Goal: Task Accomplishment & Management: Use online tool/utility

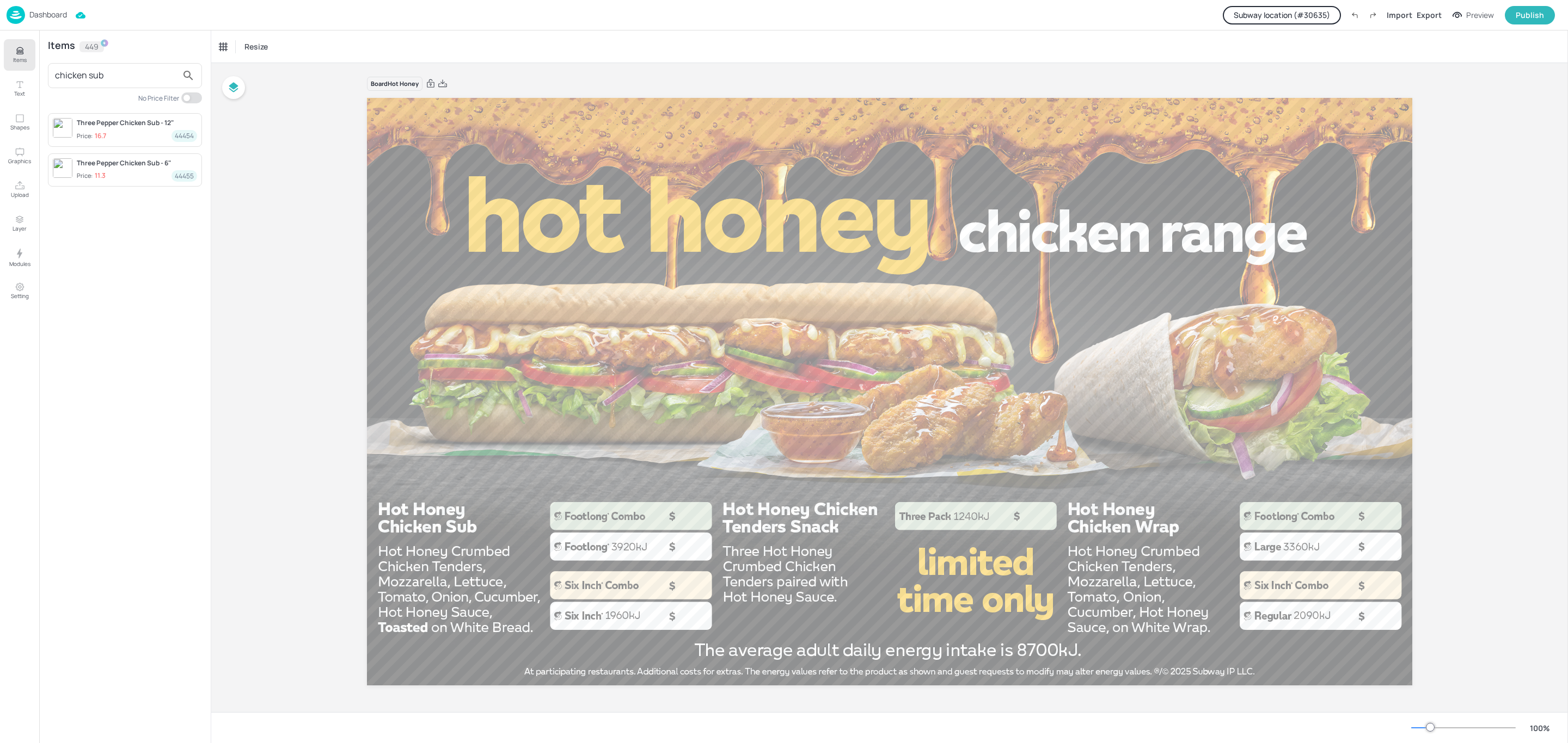
scroll to position [1, 0]
click at [46, 11] on p "Dashboard" at bounding box center [48, 15] width 37 height 8
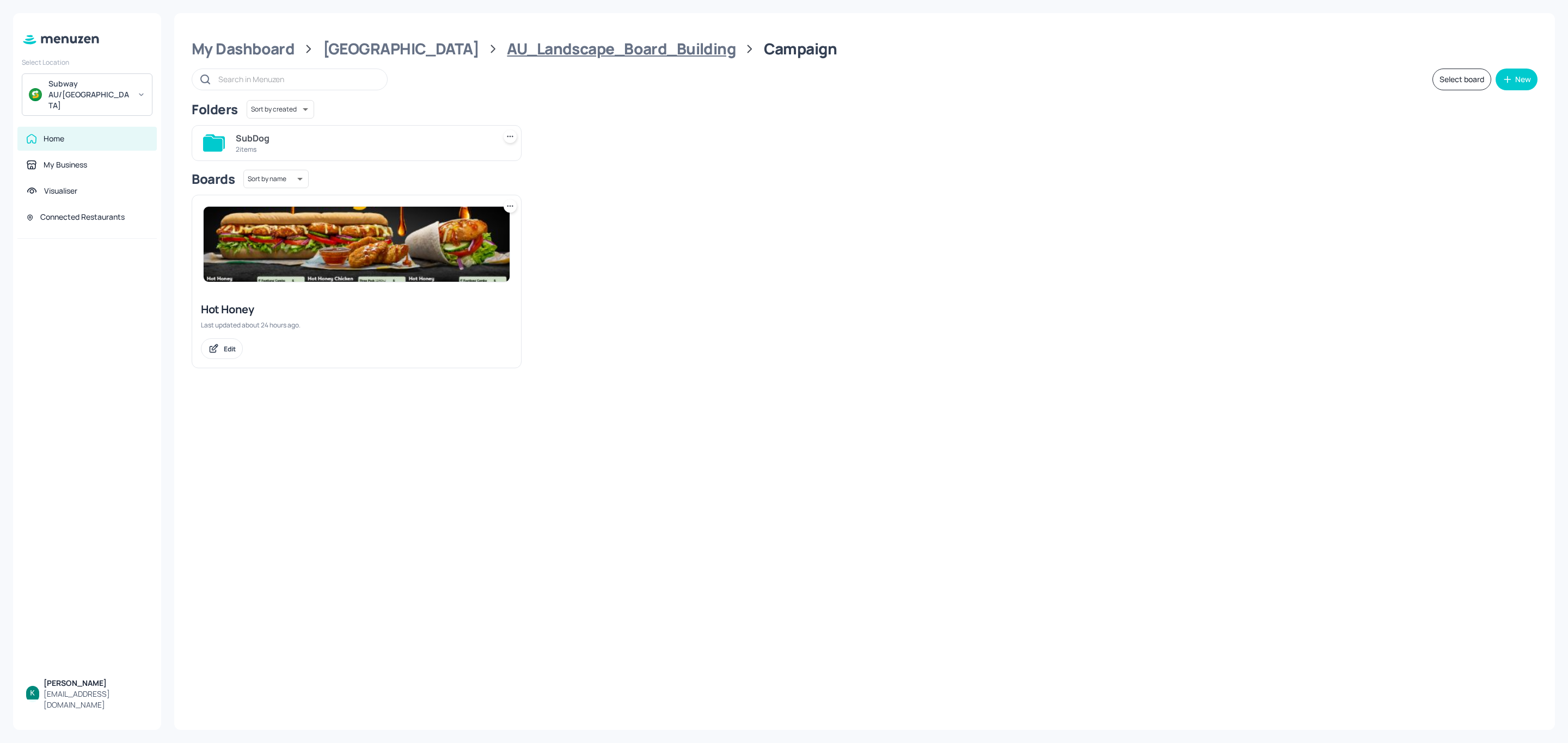
drag, startPoint x: 558, startPoint y: 43, endPoint x: 560, endPoint y: 49, distance: 6.3
click at [557, 43] on div "AU_Landscape_Board_Building" at bounding box center [621, 48] width 229 height 20
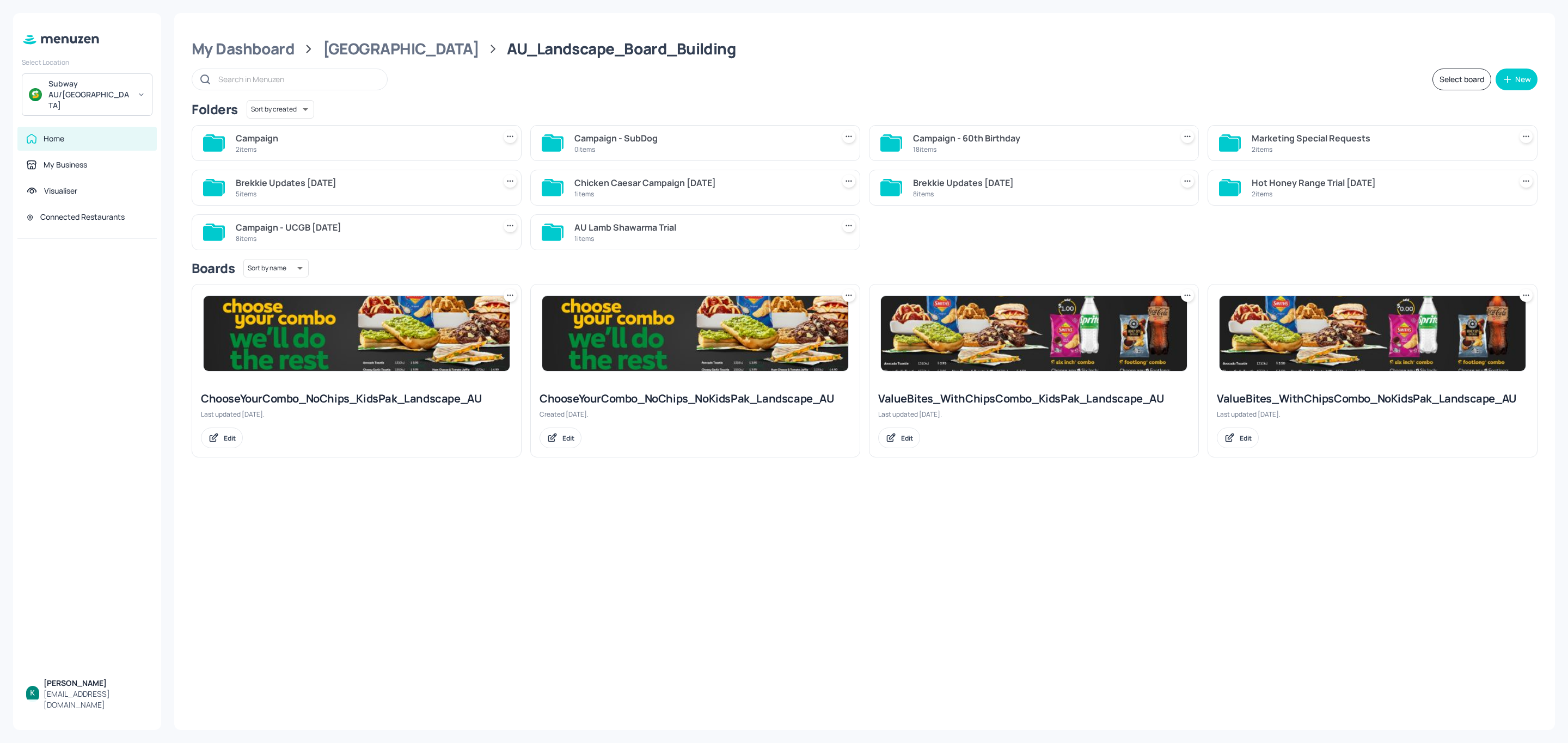
click at [771, 148] on div "0 items" at bounding box center [702, 149] width 255 height 9
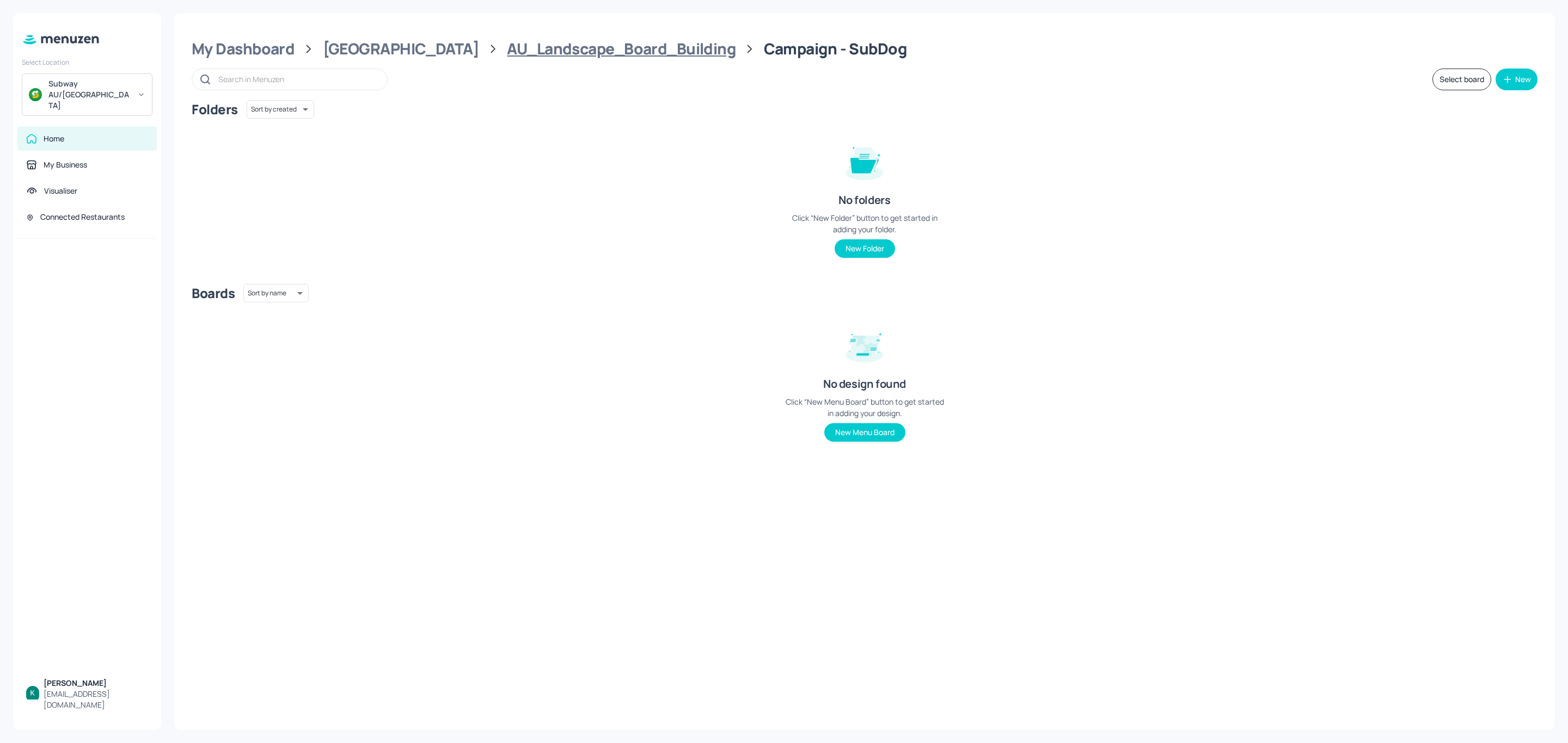
click at [507, 53] on div "AU_Landscape_Board_Building" at bounding box center [621, 48] width 229 height 20
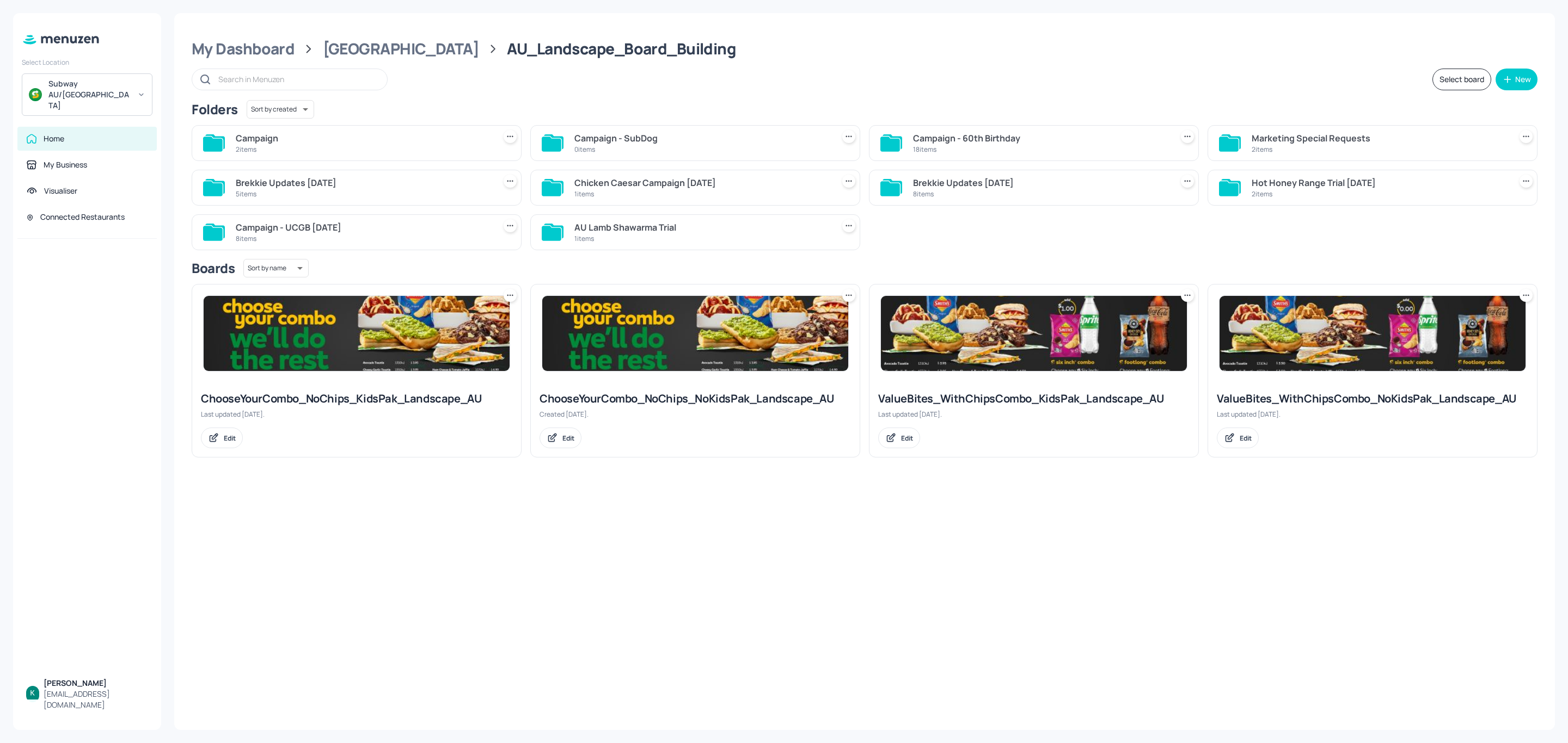
click at [851, 136] on icon at bounding box center [849, 137] width 11 height 11
click at [821, 193] on div "Delete" at bounding box center [807, 197] width 87 height 19
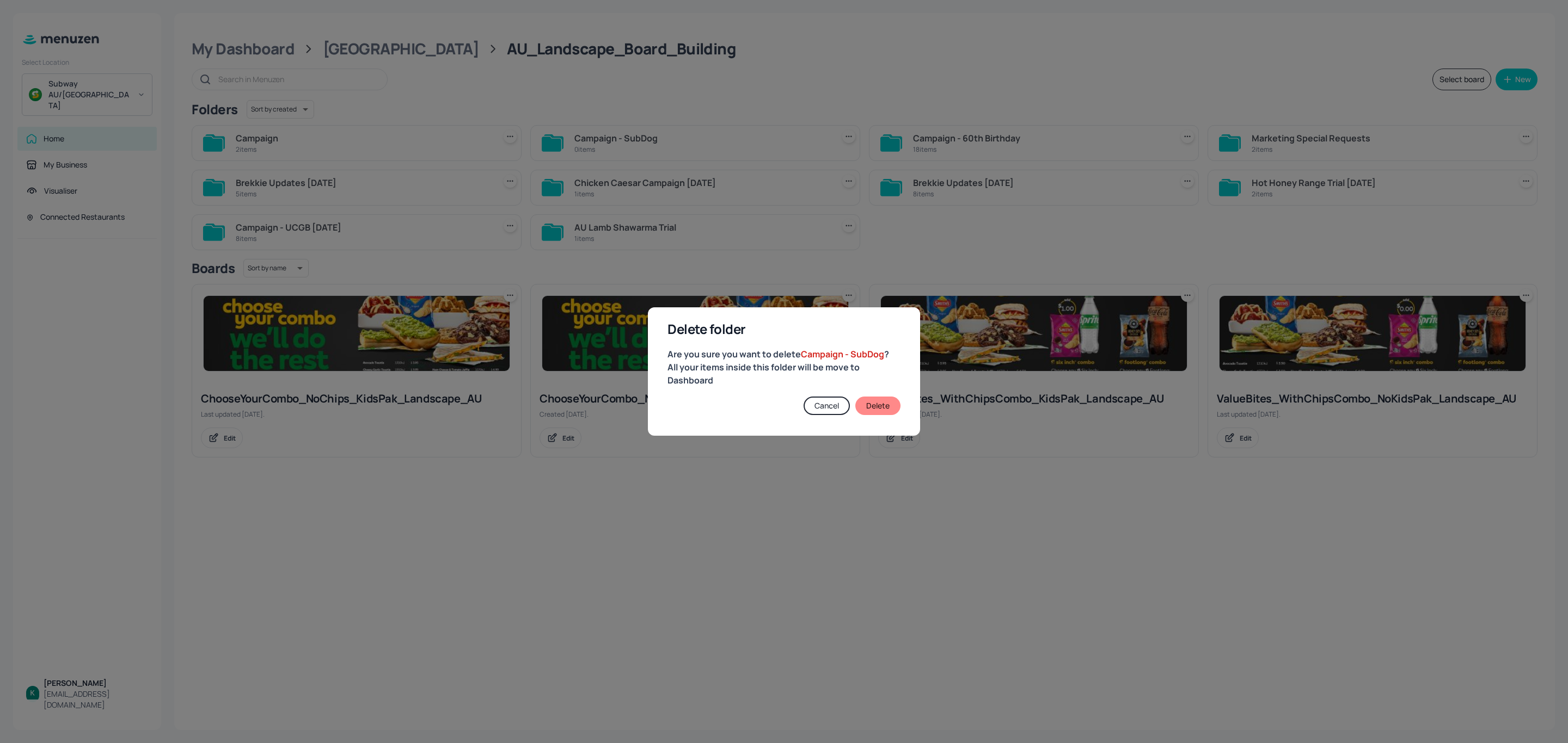
click at [878, 403] on button "Delete" at bounding box center [878, 406] width 45 height 19
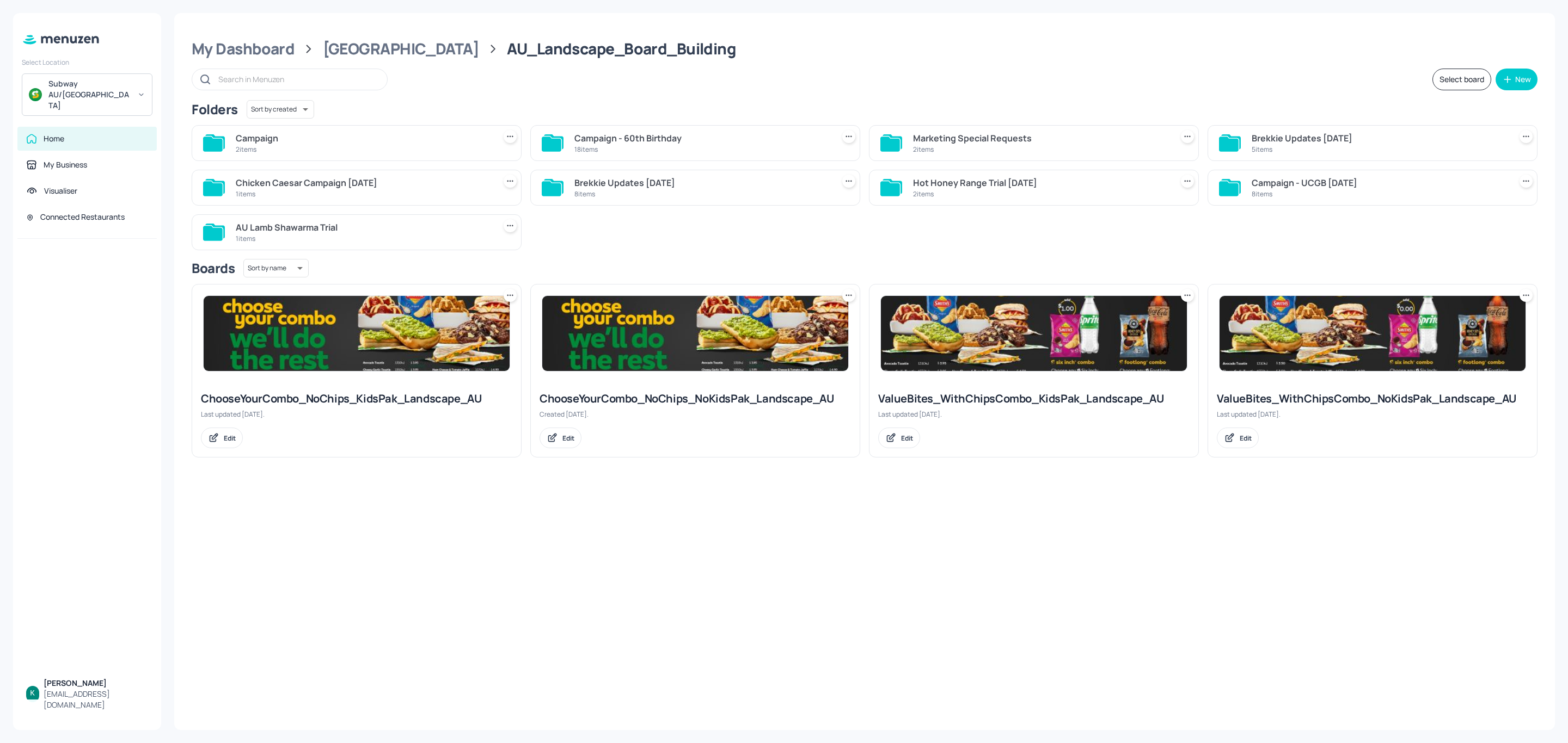
click at [238, 141] on div "Campaign" at bounding box center [363, 138] width 255 height 13
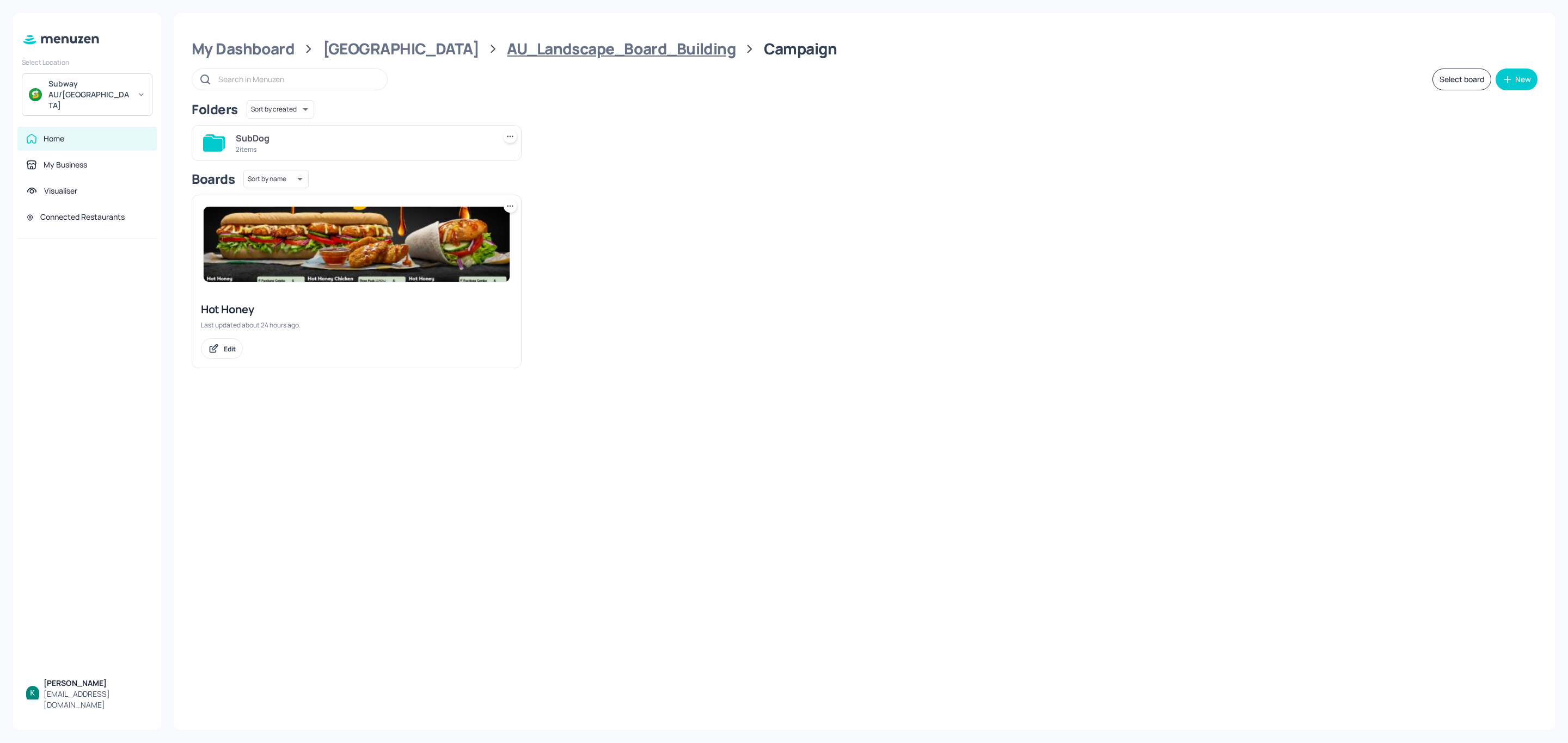
click at [574, 43] on div "AU_Landscape_Board_Building" at bounding box center [621, 48] width 229 height 20
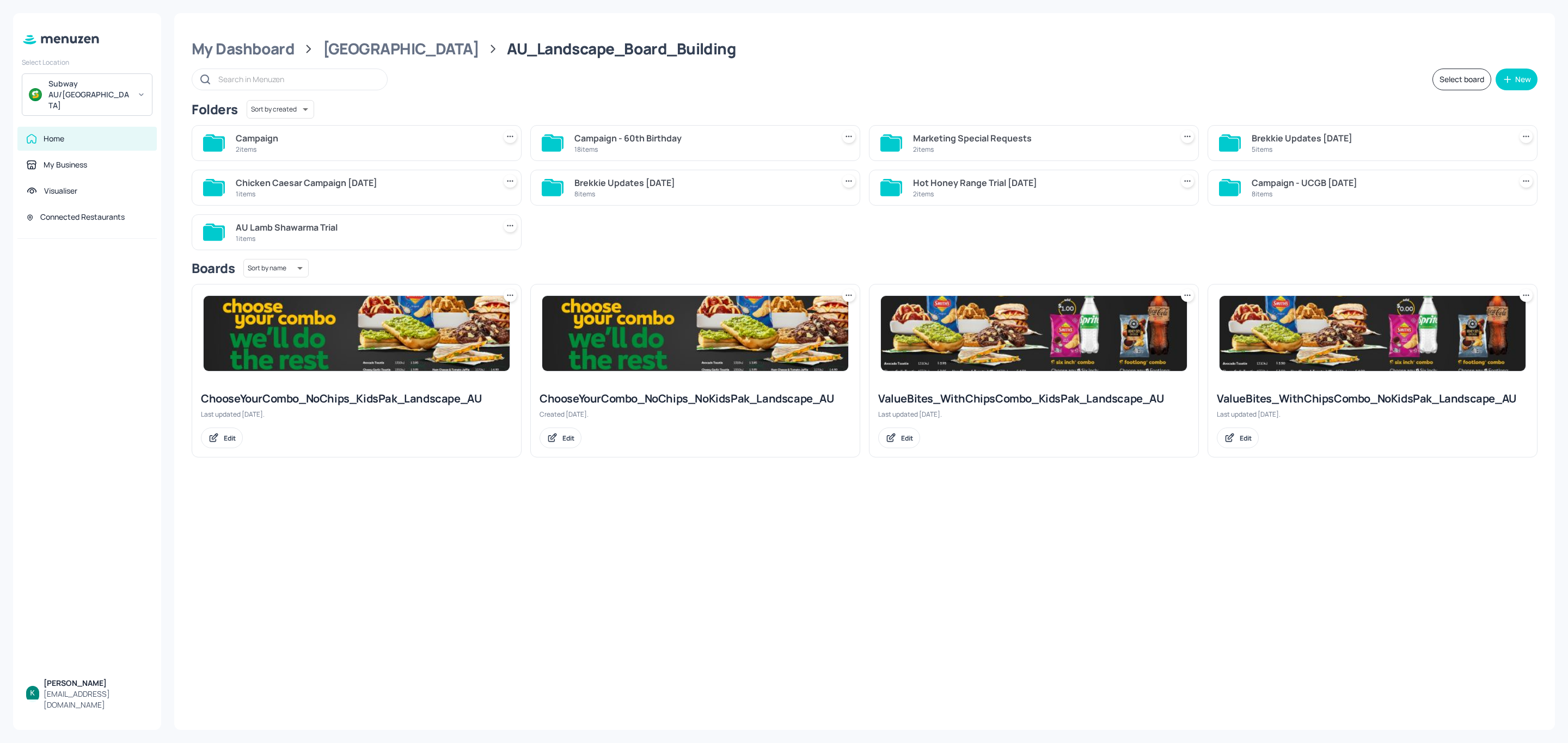
click at [655, 136] on div "Campaign - 60th Birthday" at bounding box center [702, 138] width 255 height 13
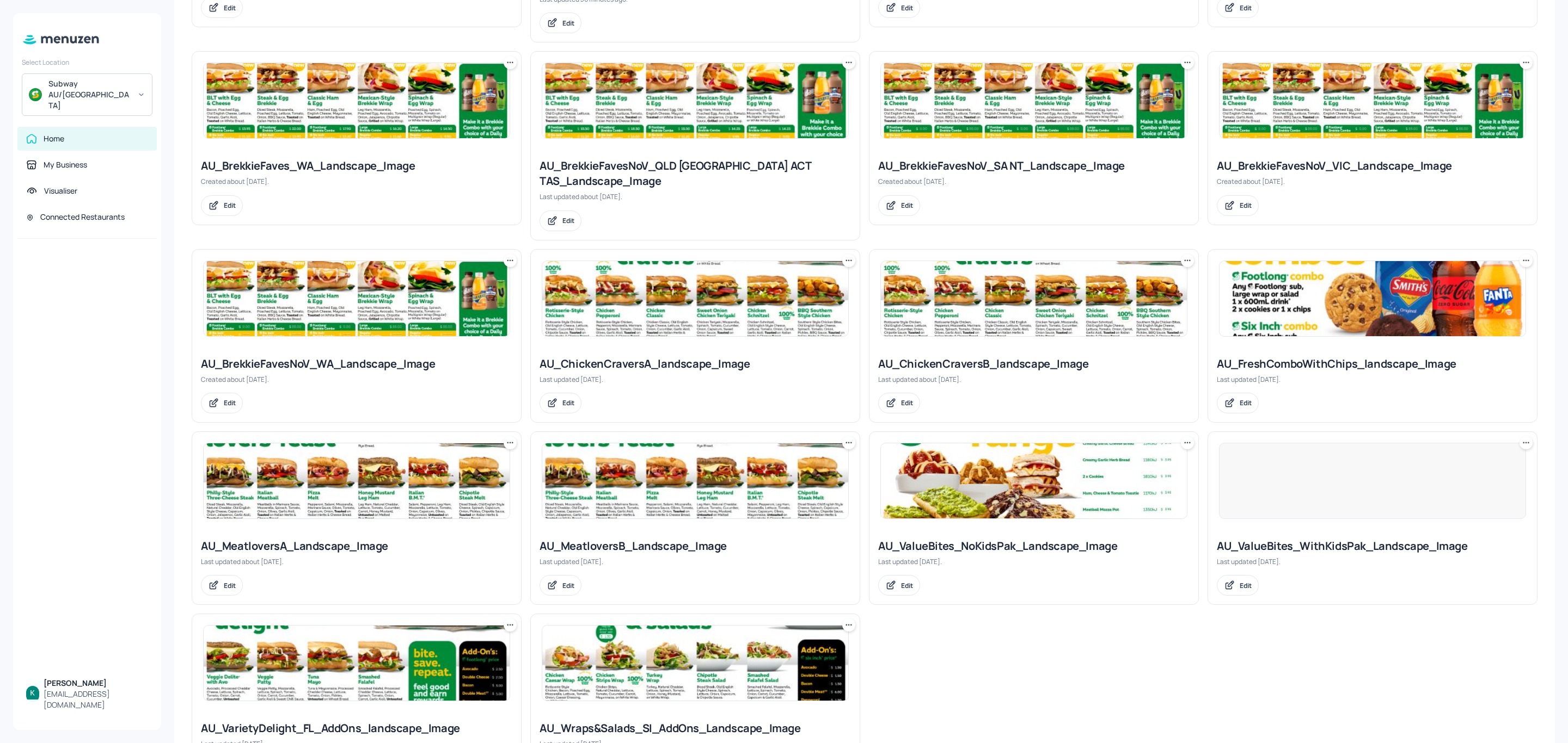
scroll to position [501, 0]
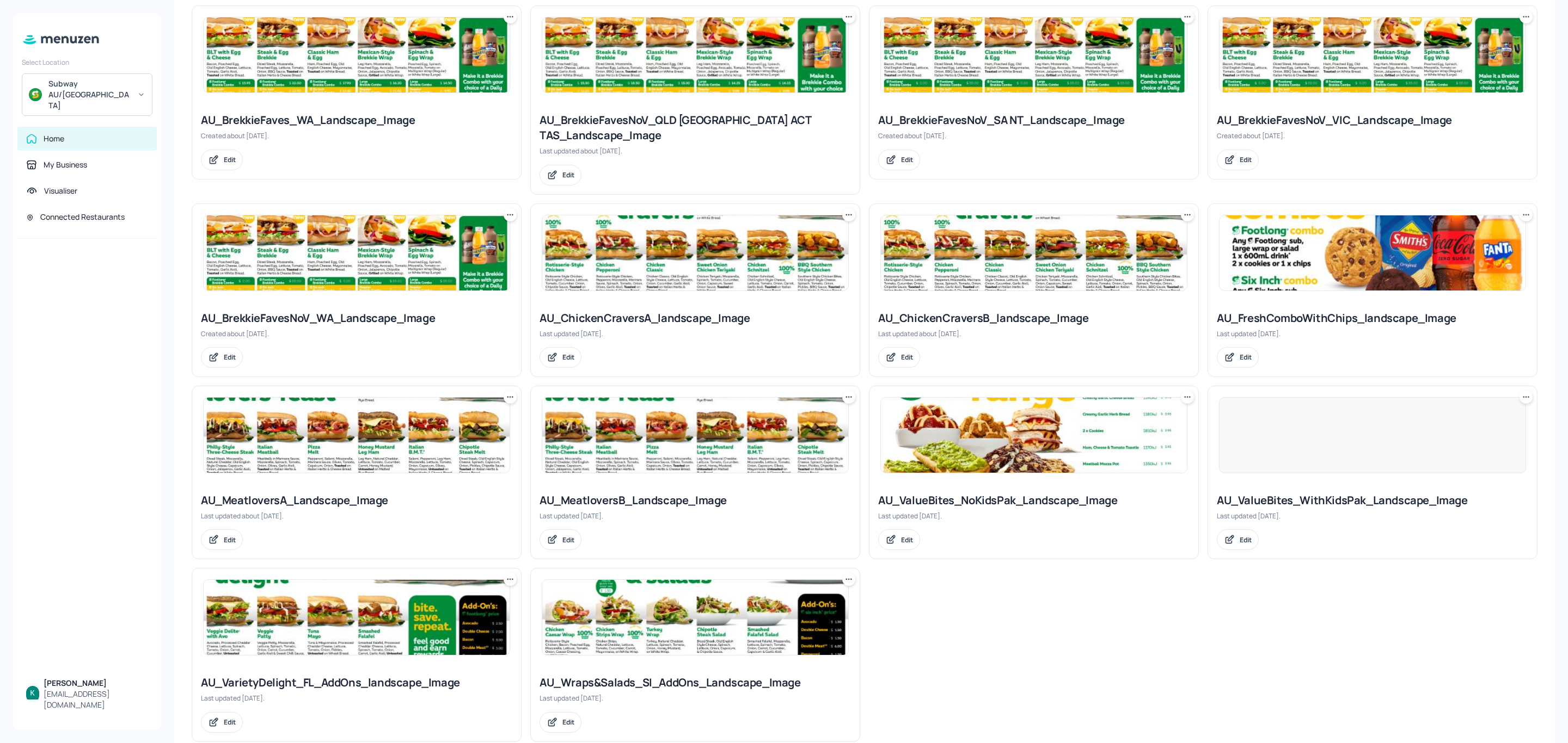
click at [672, 311] on div "AU_ChickenCraversA_landscape_Image" at bounding box center [695, 318] width 312 height 16
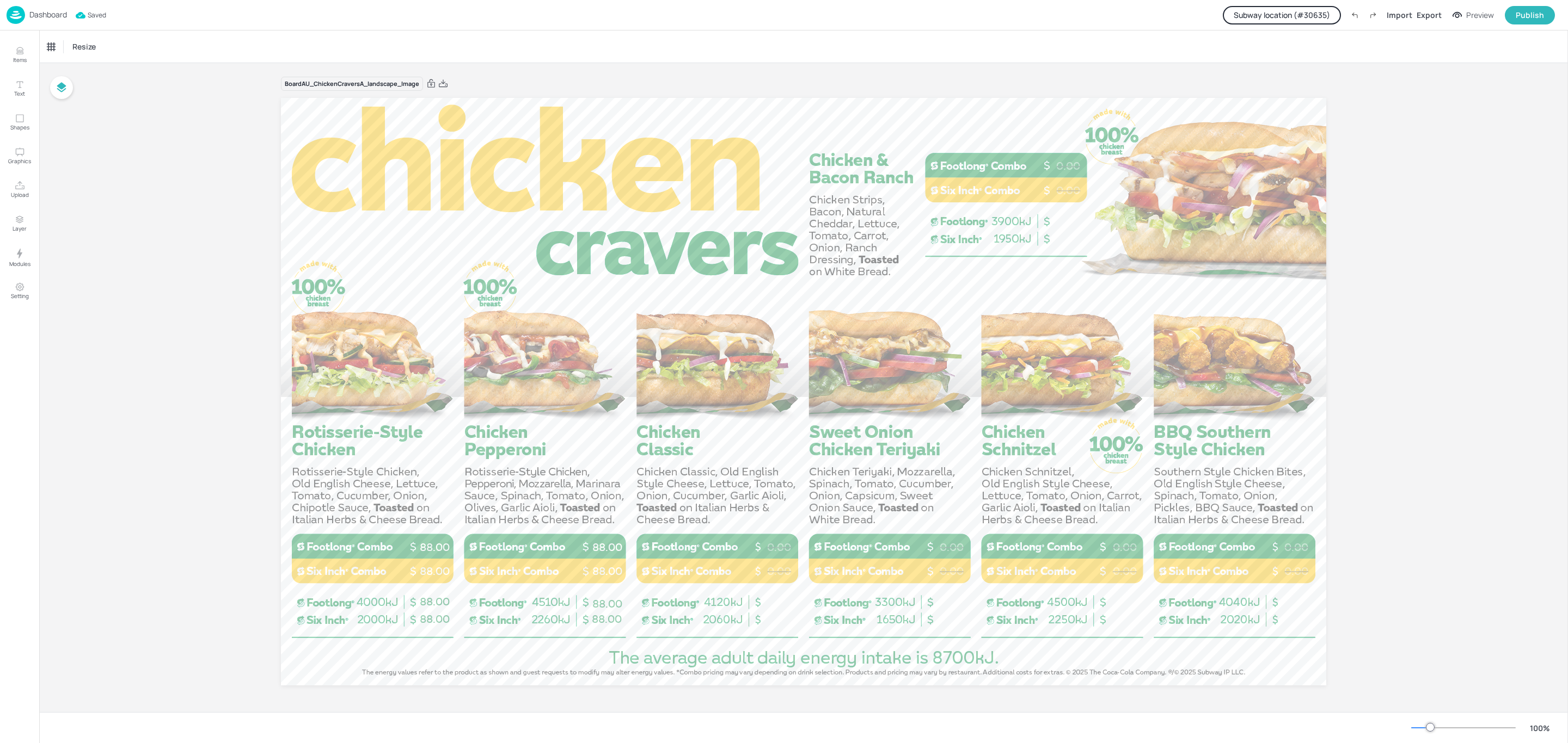
click at [1300, 16] on button "Subway location (# 30635 )" at bounding box center [1281, 16] width 118 height 19
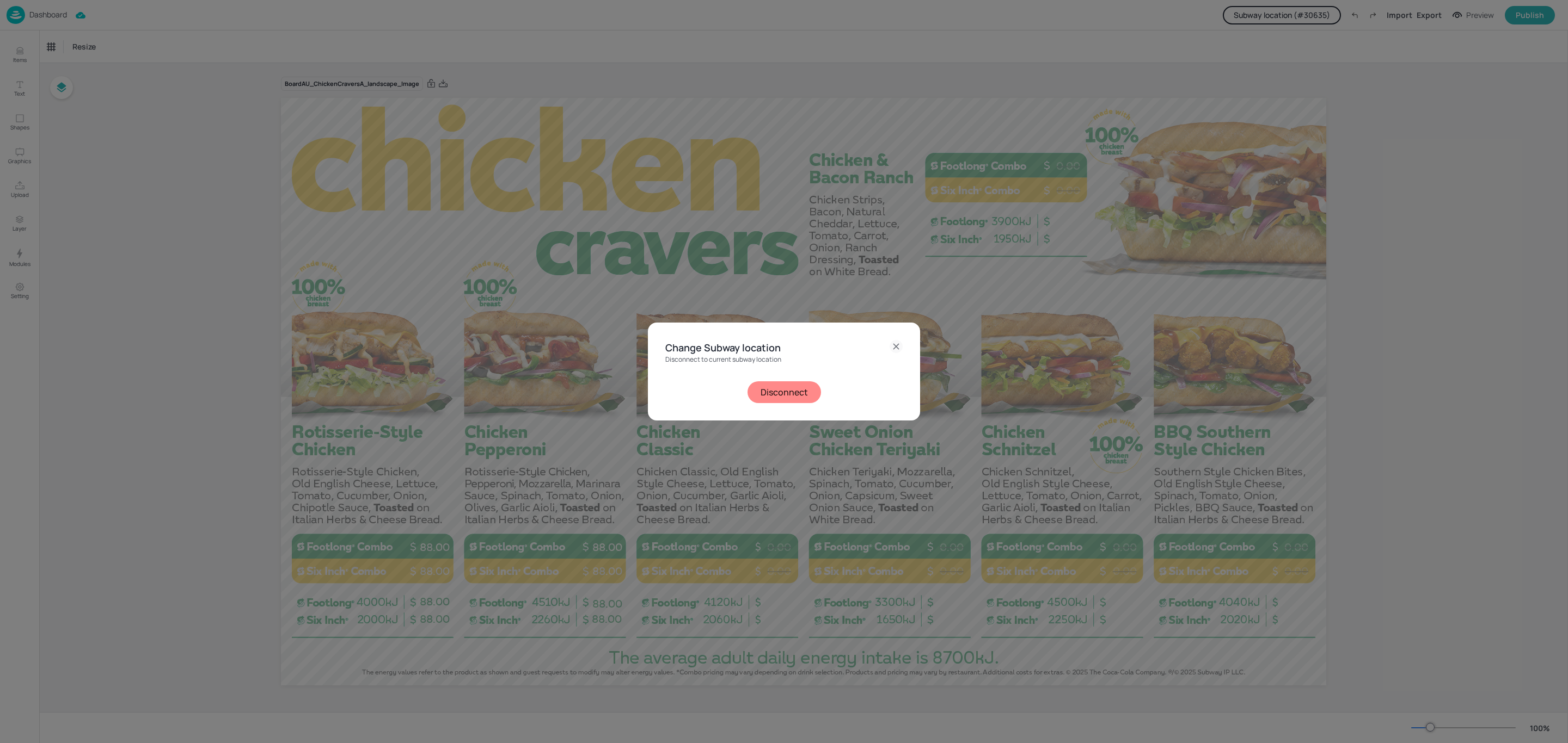
click at [796, 389] on button "Disconnect" at bounding box center [784, 393] width 73 height 22
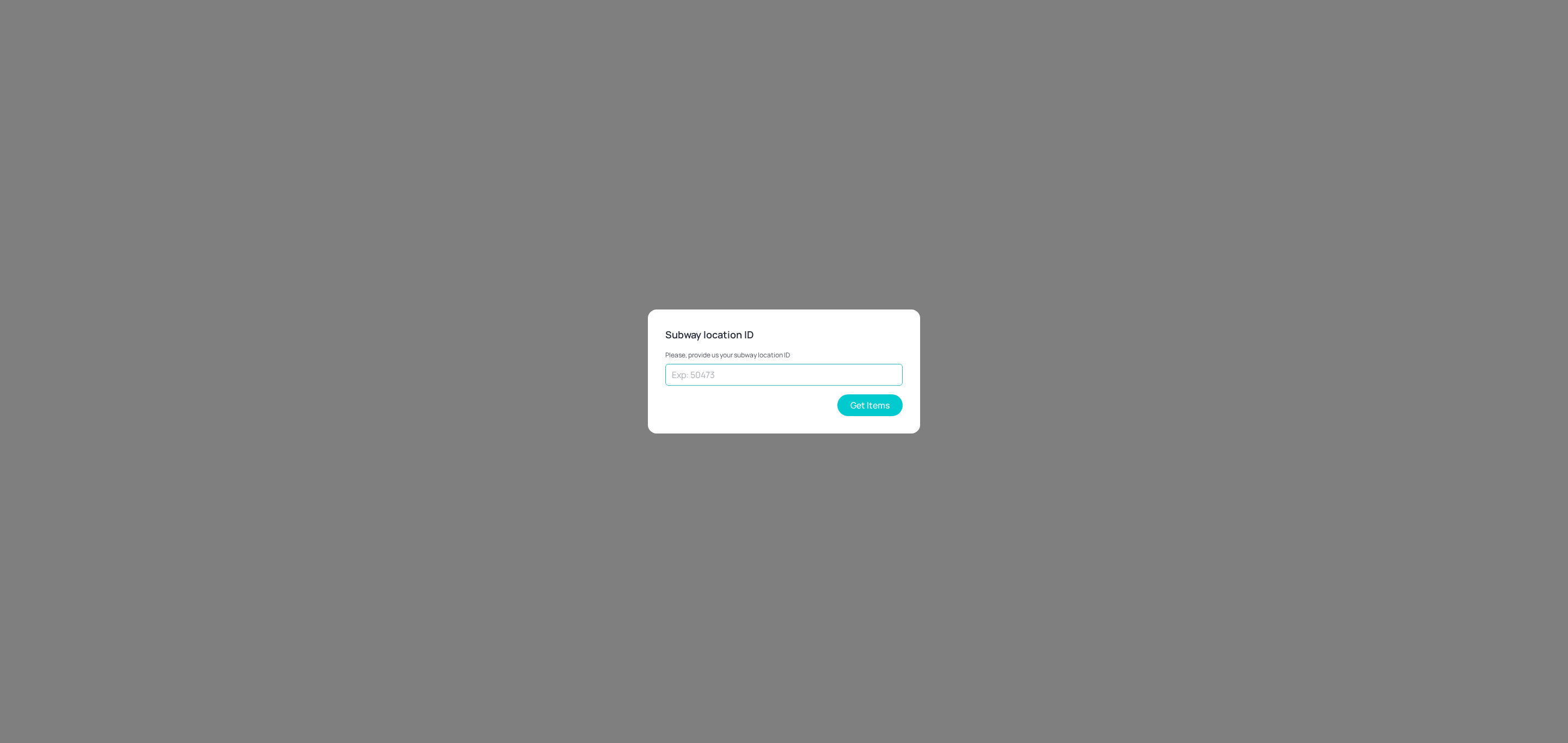
click at [753, 375] on input "text" at bounding box center [784, 375] width 237 height 22
paste input "54701"
click at [868, 412] on button "Get Items" at bounding box center [870, 405] width 66 height 22
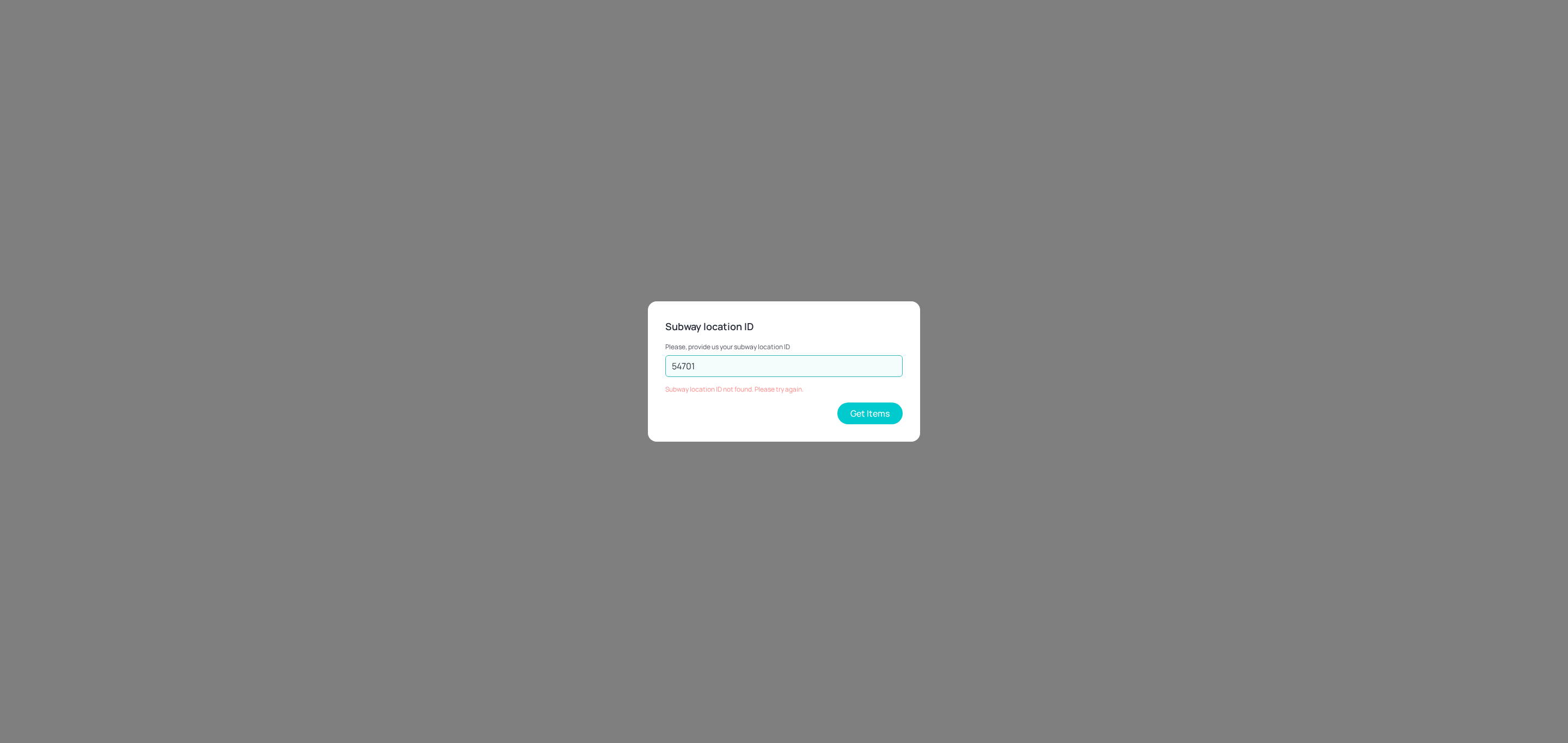
drag, startPoint x: 706, startPoint y: 368, endPoint x: 654, endPoint y: 359, distance: 52.8
click at [654, 359] on div "Subway location ID Please, provide us your subway location ID 54701 ​ Subway lo…" at bounding box center [784, 372] width 273 height 140
click at [855, 418] on button "Get Items" at bounding box center [870, 414] width 66 height 22
paste input "text"
type input "54701"
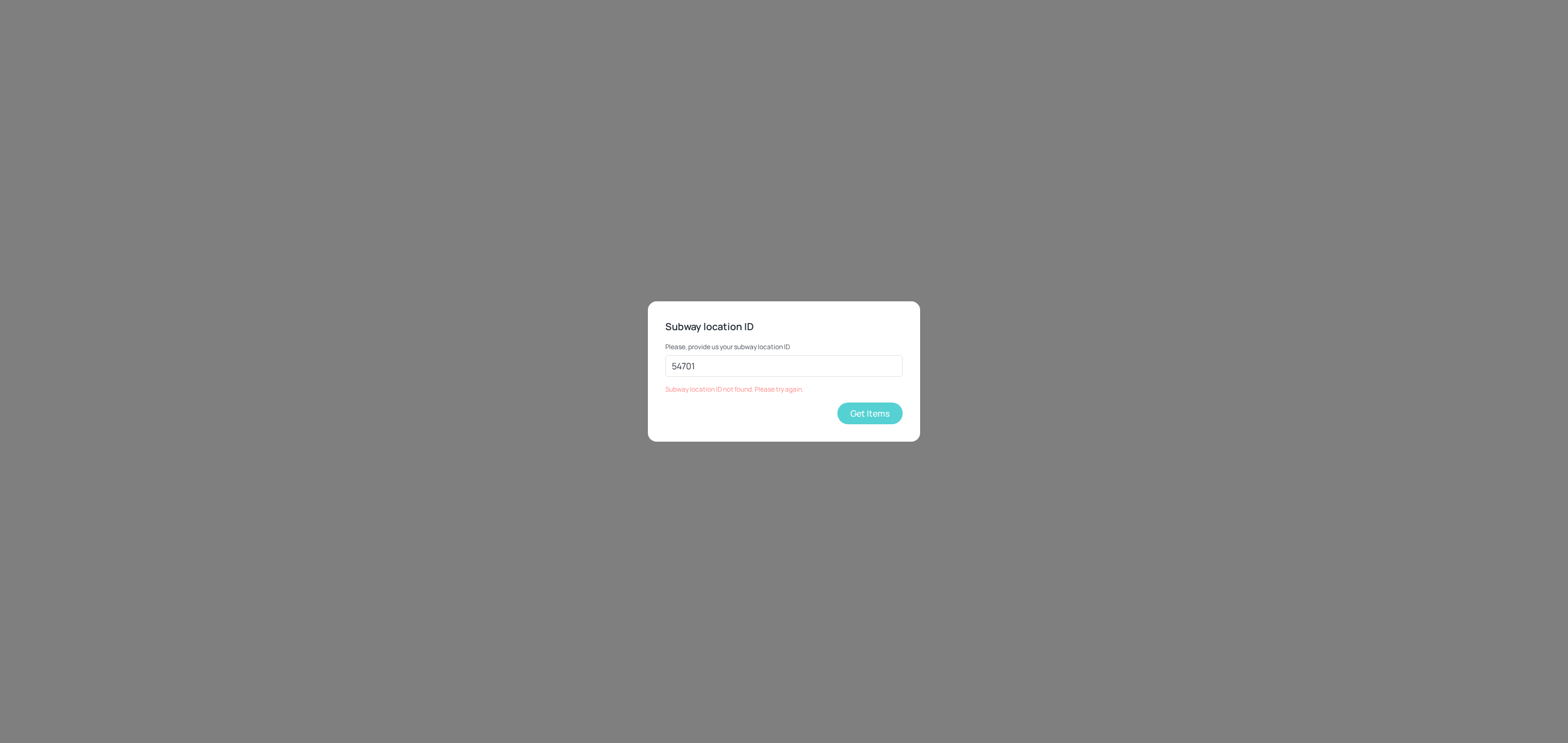
click at [892, 420] on button "Get Items" at bounding box center [870, 414] width 66 height 22
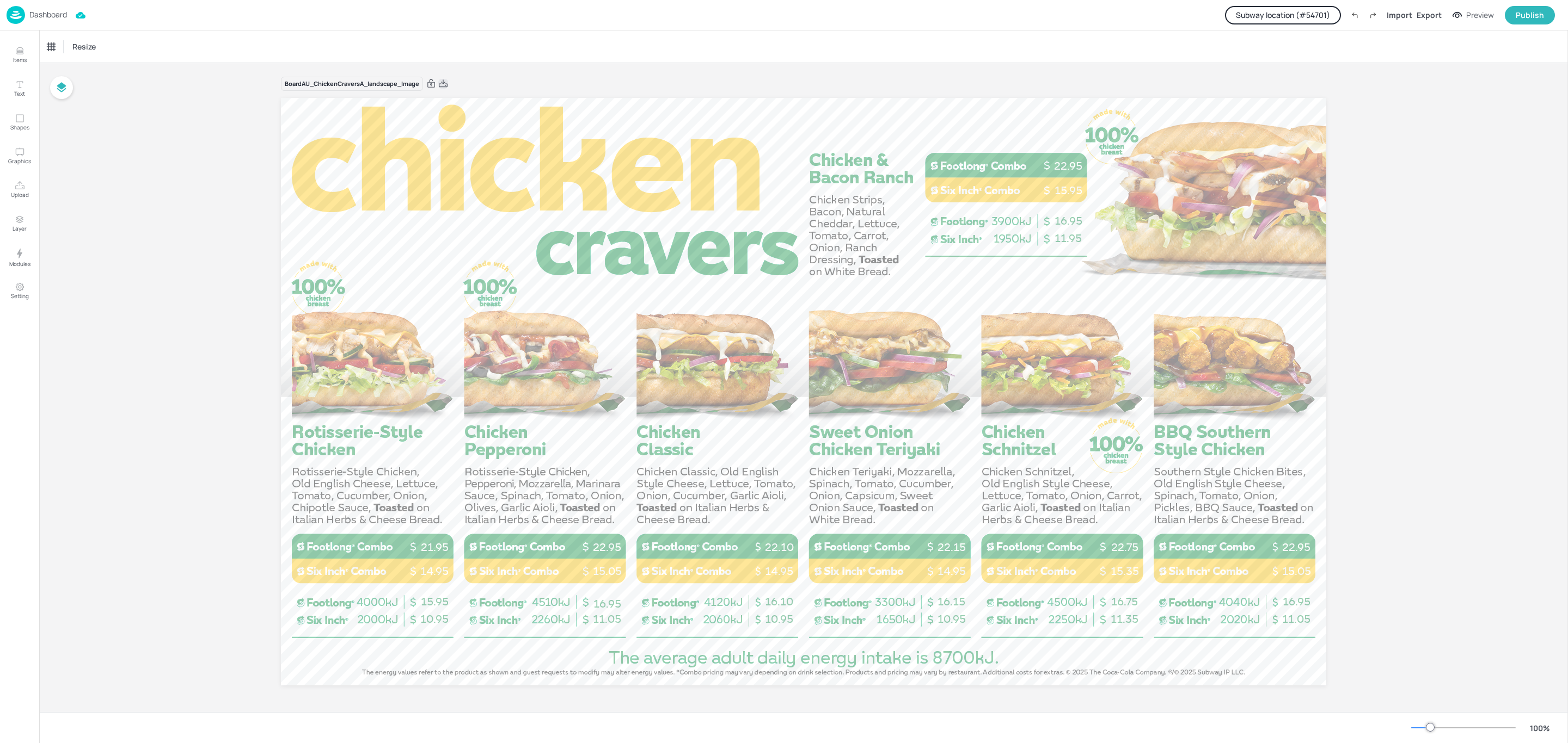
click at [443, 82] on icon at bounding box center [443, 84] width 10 height 11
